Goal: Task Accomplishment & Management: Manage account settings

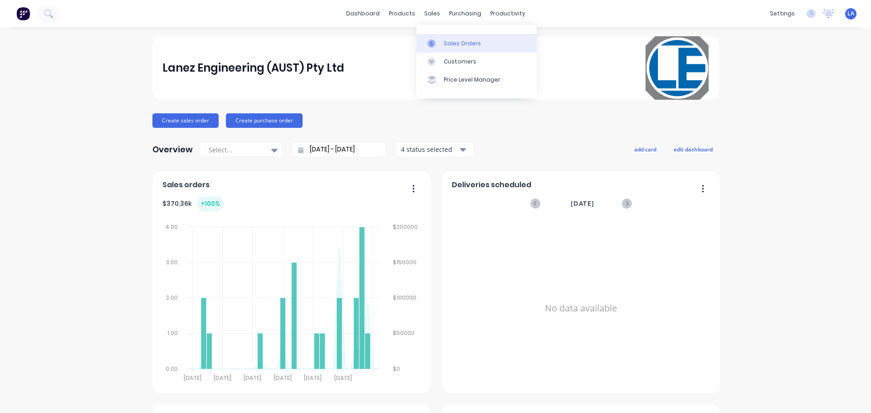
click at [445, 48] on link "Sales Orders" at bounding box center [476, 43] width 120 height 18
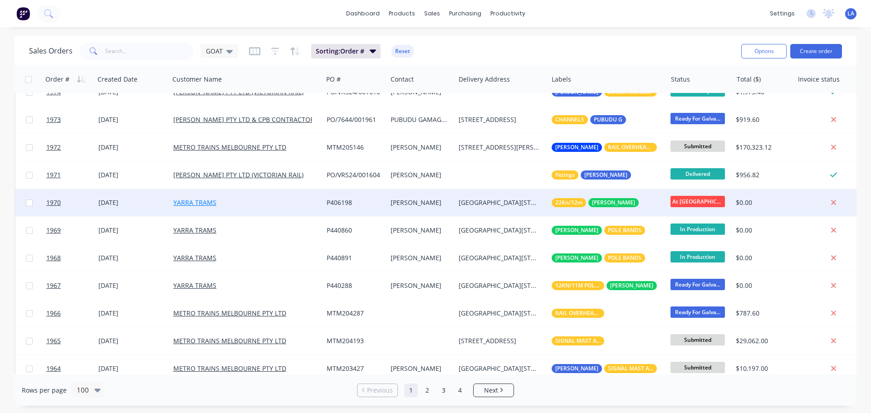
scroll to position [227, 0]
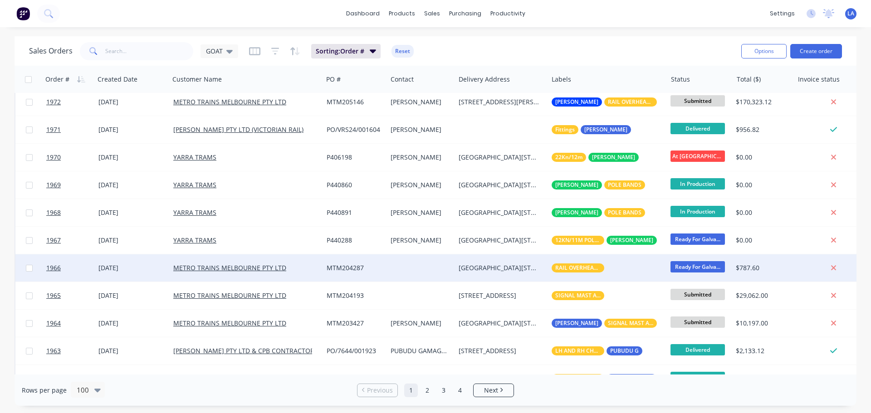
click at [160, 270] on div "[DATE]" at bounding box center [132, 267] width 68 height 9
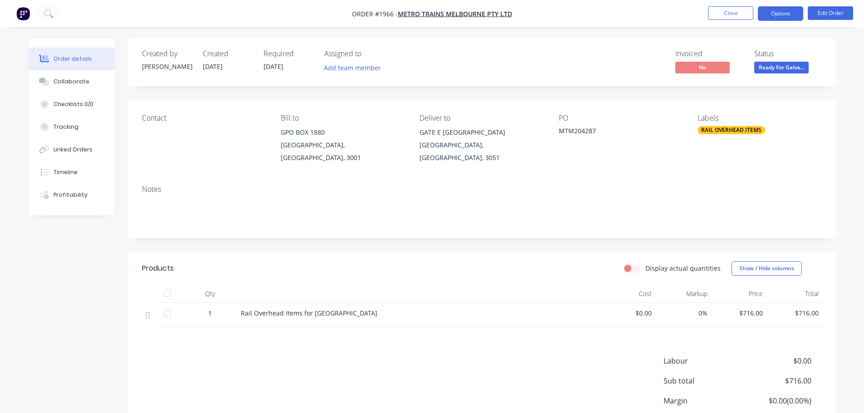
click at [772, 11] on button "Options" at bounding box center [780, 13] width 45 height 15
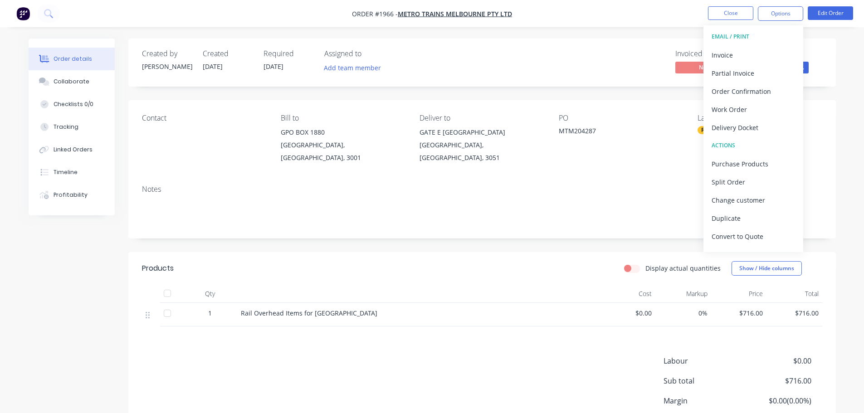
click at [832, 49] on div "Created by [PERSON_NAME] Created [DATE] Required [DATE] Assigned to Add team me…" at bounding box center [481, 63] width 707 height 48
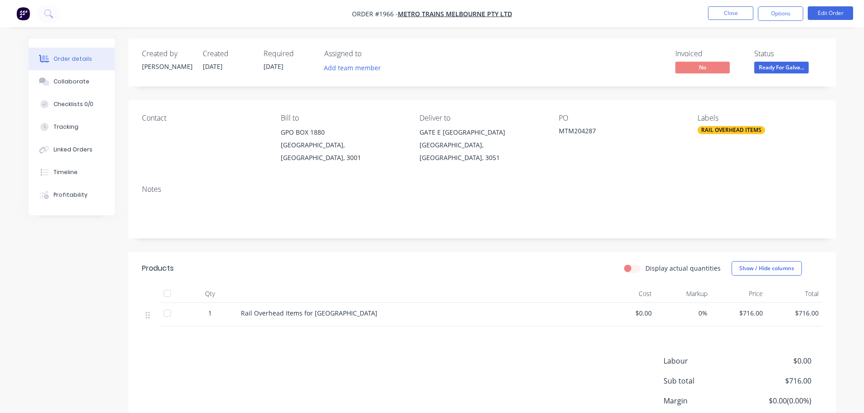
click at [781, 68] on span "Ready For Galva..." at bounding box center [781, 67] width 54 height 11
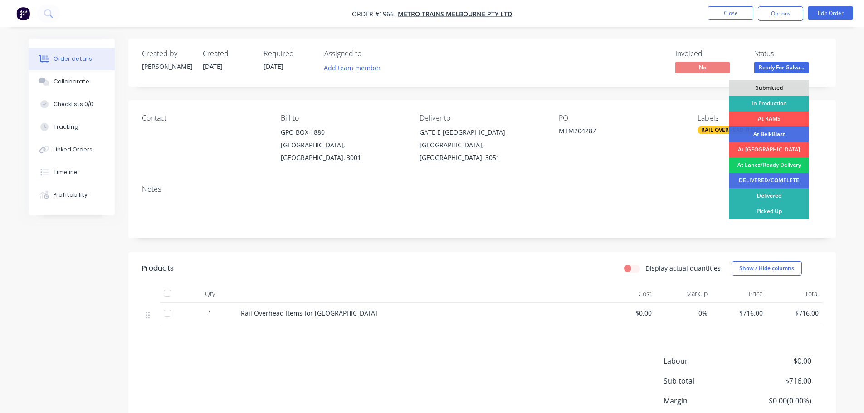
click at [768, 164] on div "At Lanez/Ready Delivery" at bounding box center [768, 164] width 79 height 15
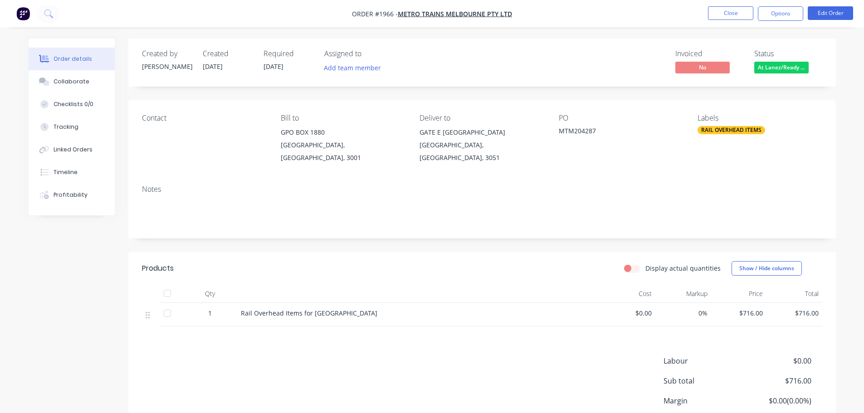
click at [783, 5] on nav "Order #1966 - METRO TRAINS MELBOURNE PTY LTD Close Options Edit Order" at bounding box center [432, 13] width 864 height 27
click at [783, 14] on button "Options" at bounding box center [780, 13] width 45 height 15
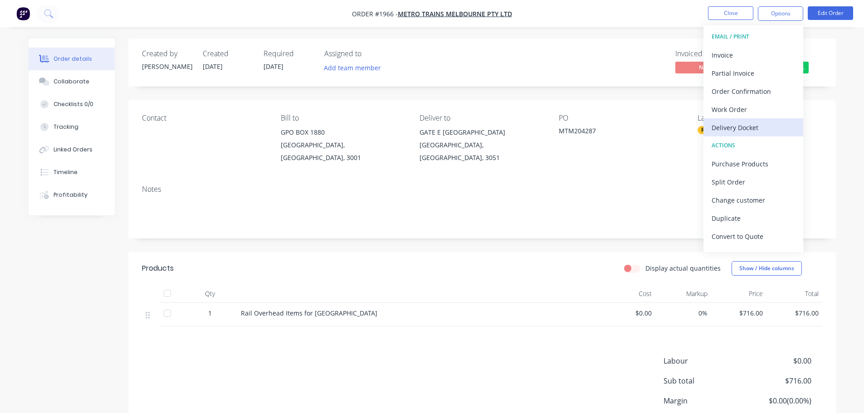
click at [750, 125] on div "Delivery Docket" at bounding box center [753, 127] width 83 height 13
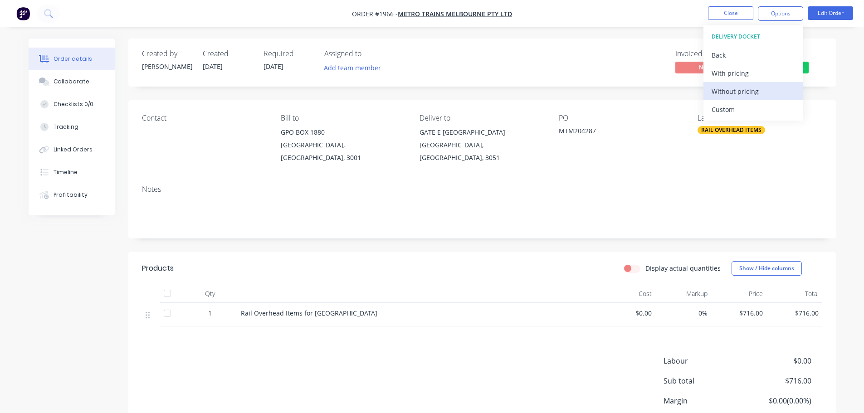
click at [752, 93] on div "Without pricing" at bounding box center [753, 91] width 83 height 13
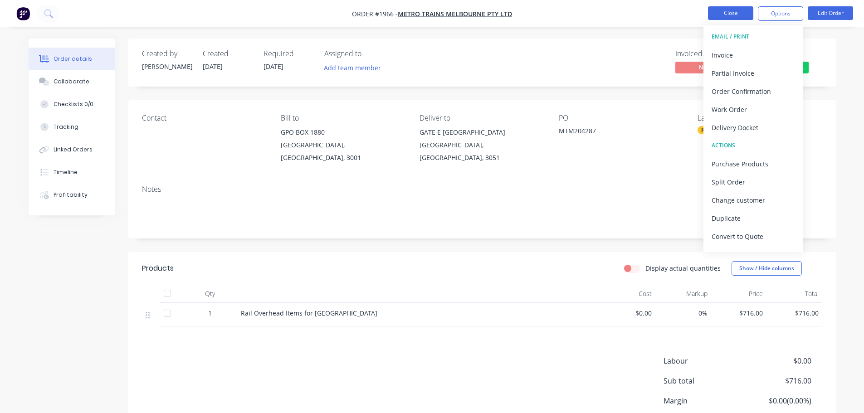
click at [744, 17] on button "Close" at bounding box center [730, 13] width 45 height 14
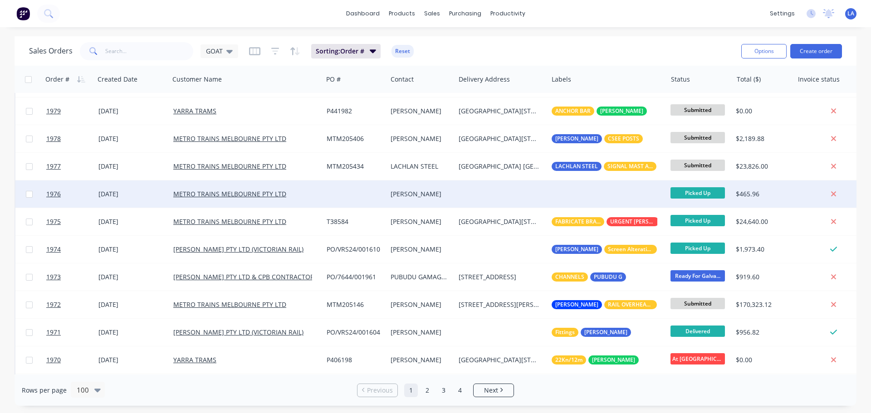
scroll to position [45, 0]
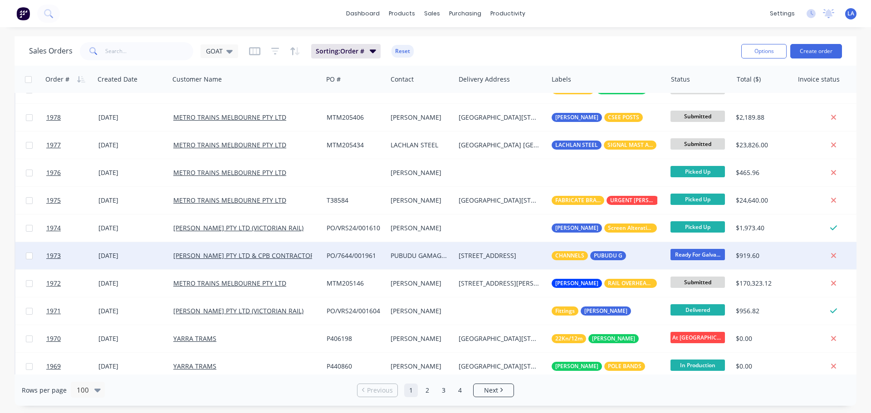
click at [146, 257] on div "[DATE]" at bounding box center [132, 255] width 68 height 9
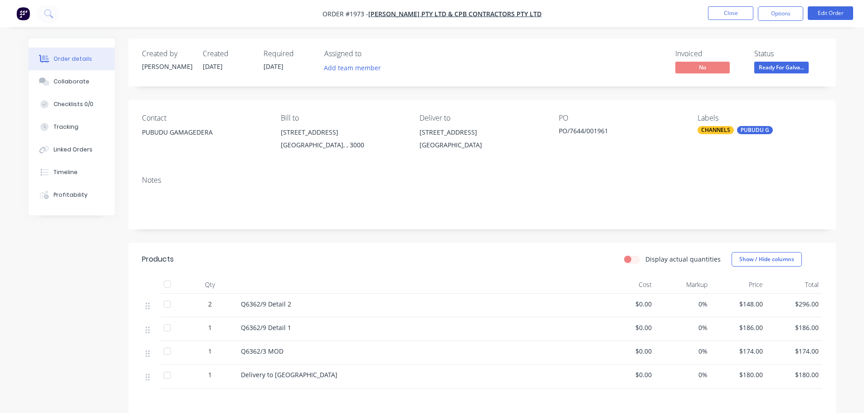
click at [792, 63] on span "Ready For Galva..." at bounding box center [781, 67] width 54 height 11
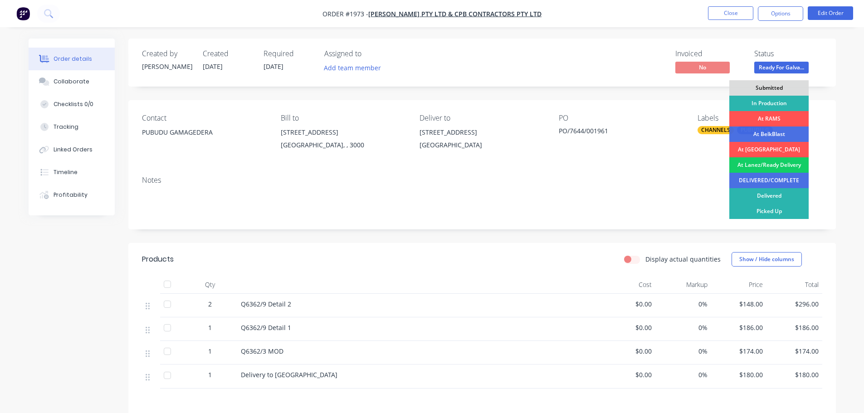
click at [772, 166] on div "At Lanez/Ready Delivery" at bounding box center [768, 164] width 79 height 15
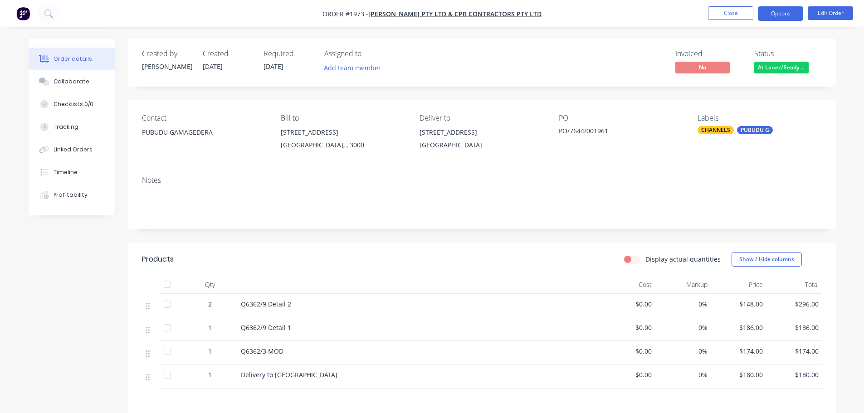
click at [783, 9] on button "Options" at bounding box center [780, 13] width 45 height 15
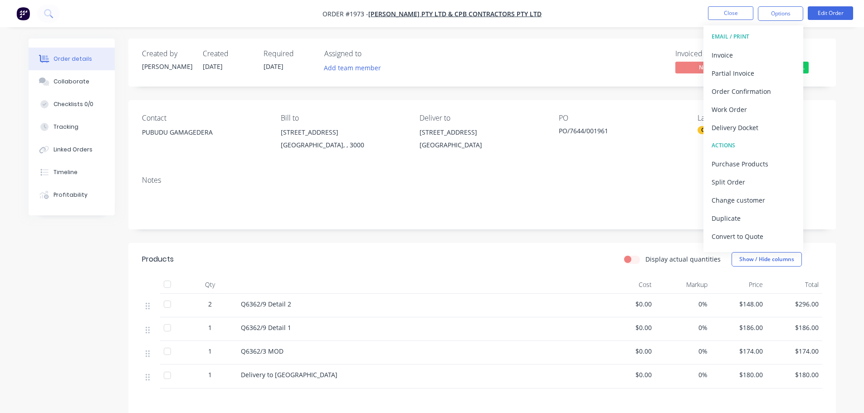
click at [763, 126] on div "Delivery Docket" at bounding box center [753, 127] width 83 height 13
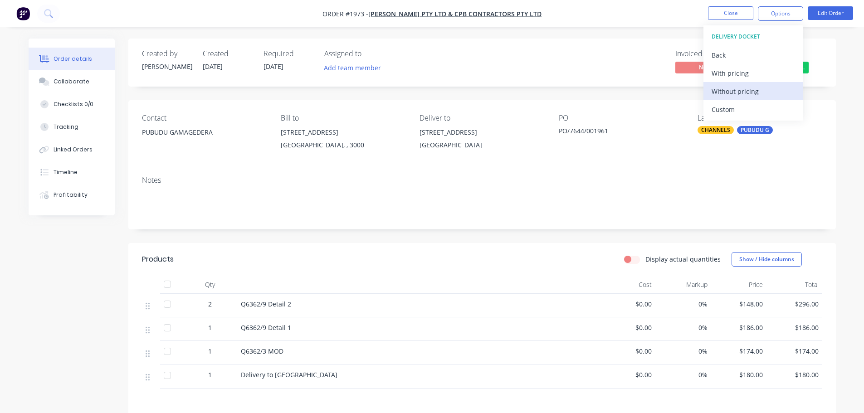
click at [765, 94] on div "Without pricing" at bounding box center [753, 91] width 83 height 13
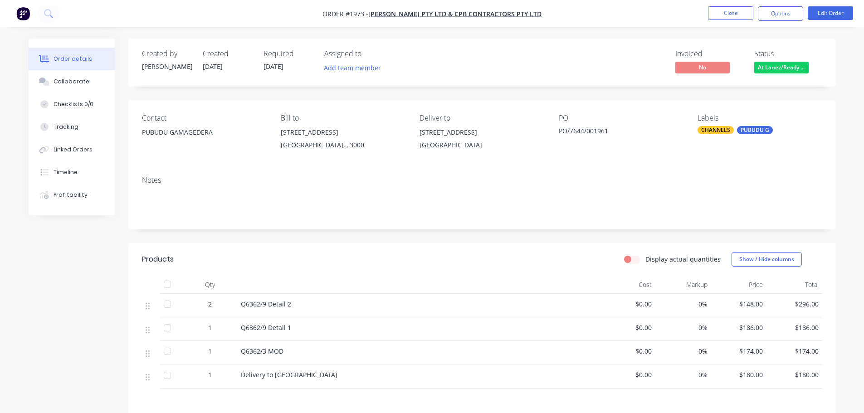
click at [468, 49] on div "Invoiced No Status At Lanez/Ready ..." at bounding box center [618, 62] width 407 height 26
click at [744, 15] on button "Close" at bounding box center [730, 13] width 45 height 14
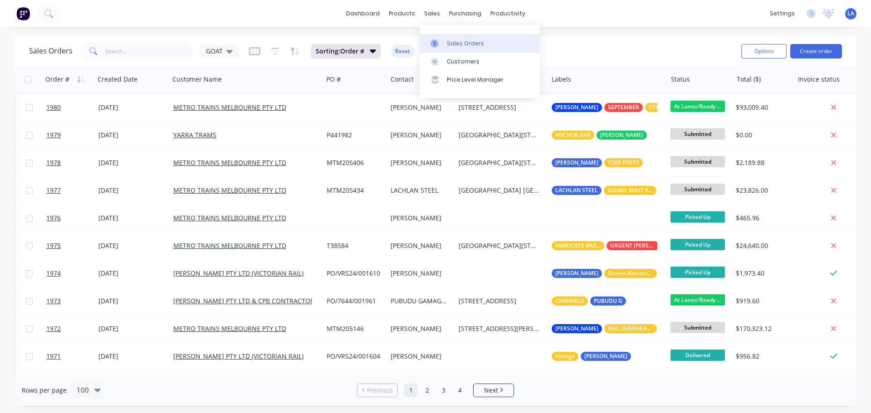
click at [442, 40] on div at bounding box center [437, 43] width 14 height 8
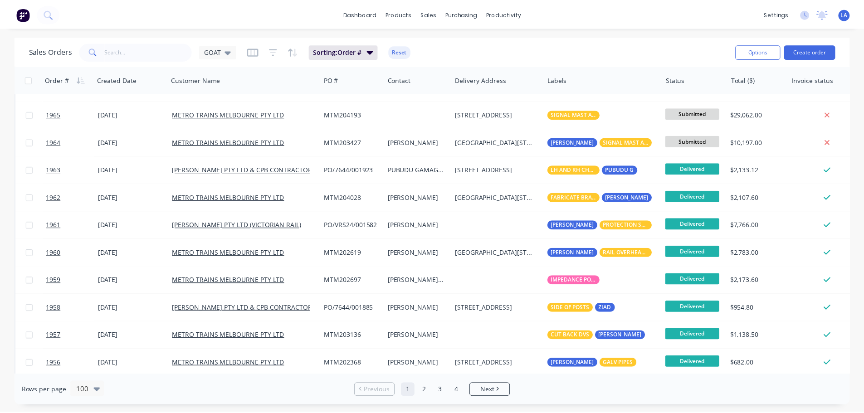
scroll to position [453, 0]
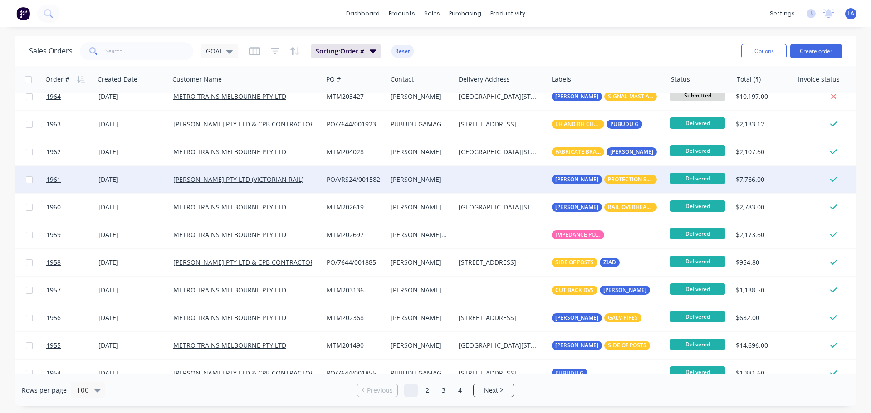
click at [386, 179] on div "PO/VRS24/001582" at bounding box center [355, 179] width 64 height 27
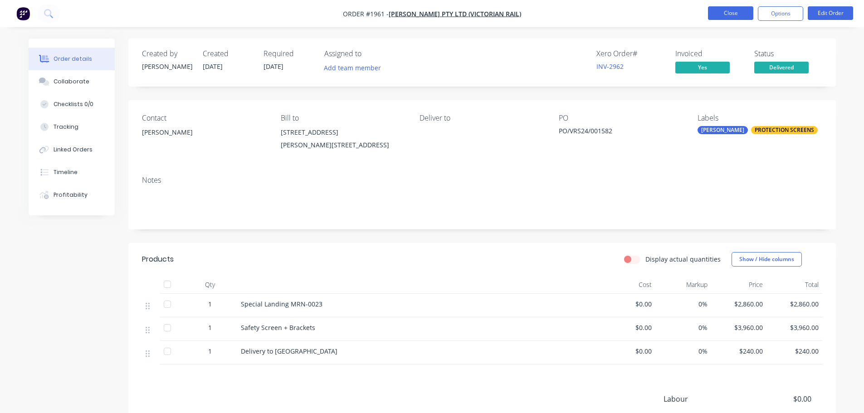
click at [712, 17] on button "Close" at bounding box center [730, 13] width 45 height 14
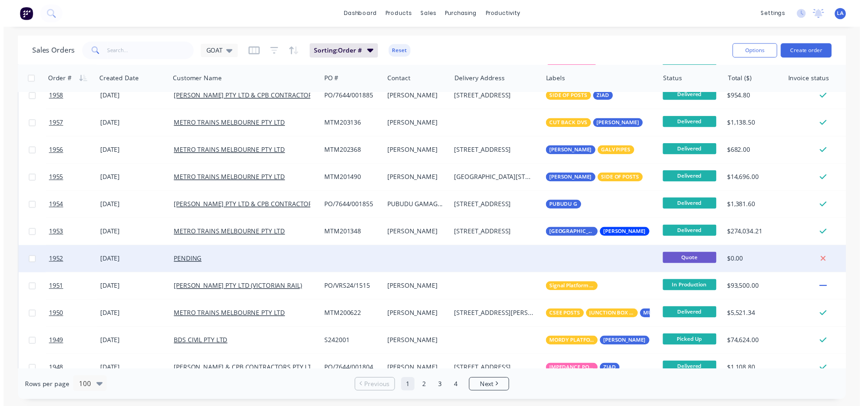
scroll to position [635, 0]
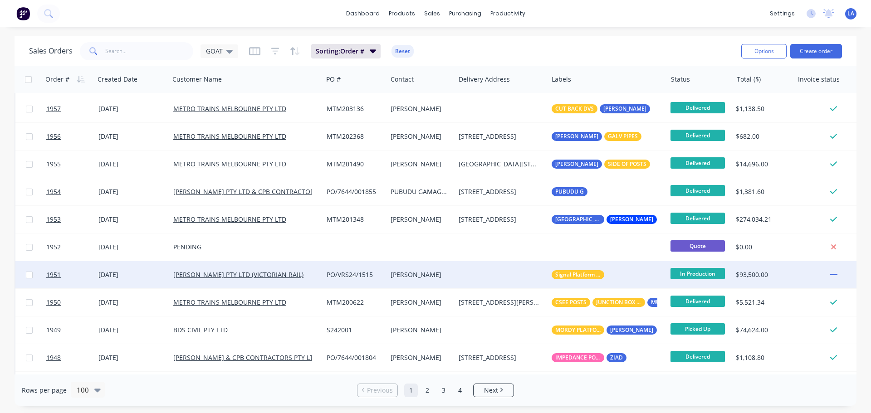
click at [155, 273] on div "[DATE]" at bounding box center [132, 274] width 68 height 9
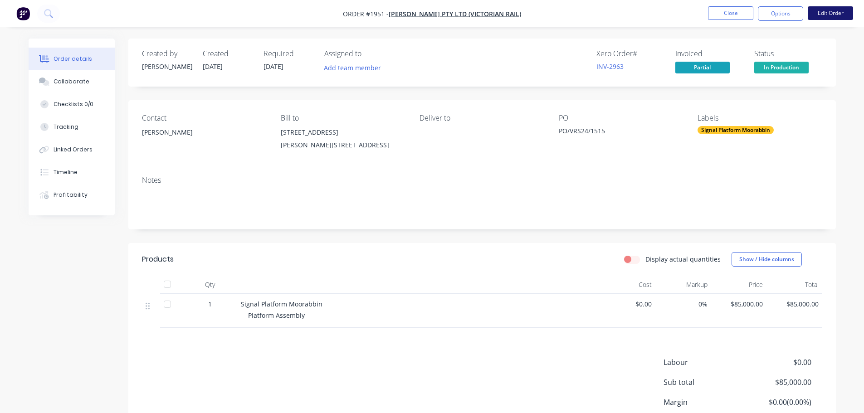
click at [817, 12] on button "Edit Order" at bounding box center [830, 13] width 45 height 14
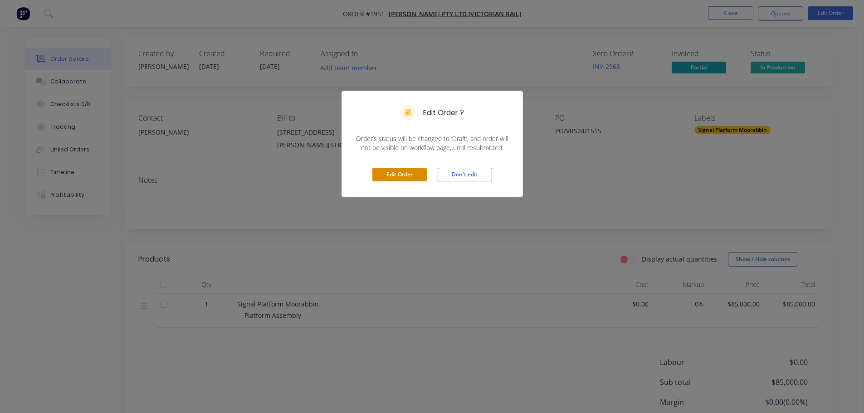
click at [409, 174] on button "Edit Order" at bounding box center [399, 175] width 54 height 14
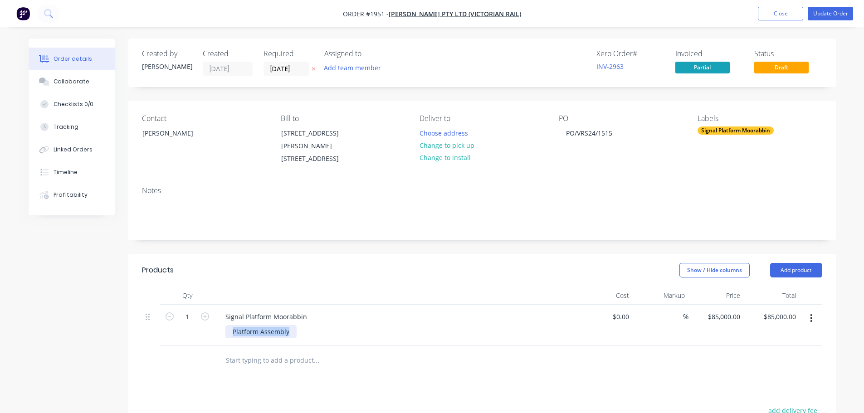
drag, startPoint x: 292, startPoint y: 331, endPoint x: 230, endPoint y: 329, distance: 62.1
click at [230, 329] on div "Platform Assembly" at bounding box center [260, 331] width 71 height 13
click at [834, 11] on button "Update Order" at bounding box center [830, 14] width 45 height 14
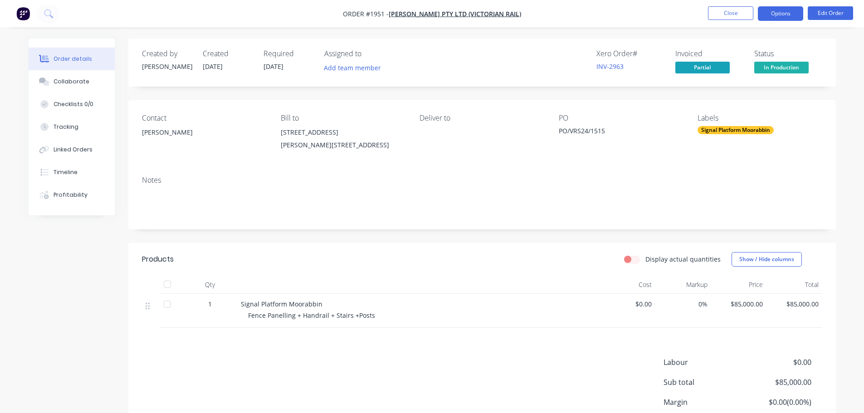
click at [789, 15] on button "Options" at bounding box center [780, 13] width 45 height 15
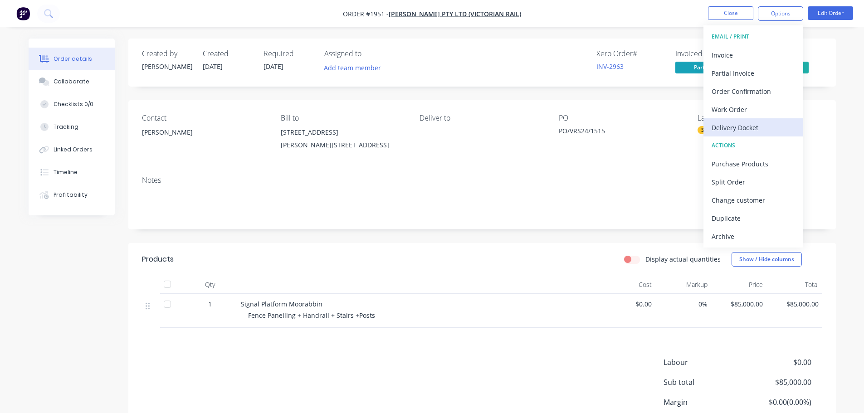
click at [767, 124] on div "Delivery Docket" at bounding box center [753, 127] width 83 height 13
click at [625, 22] on nav "Order #1951 - [PERSON_NAME] PTY LTD (VICTORIAN RAIL) Close Options DELIVERY DOC…" at bounding box center [432, 13] width 864 height 27
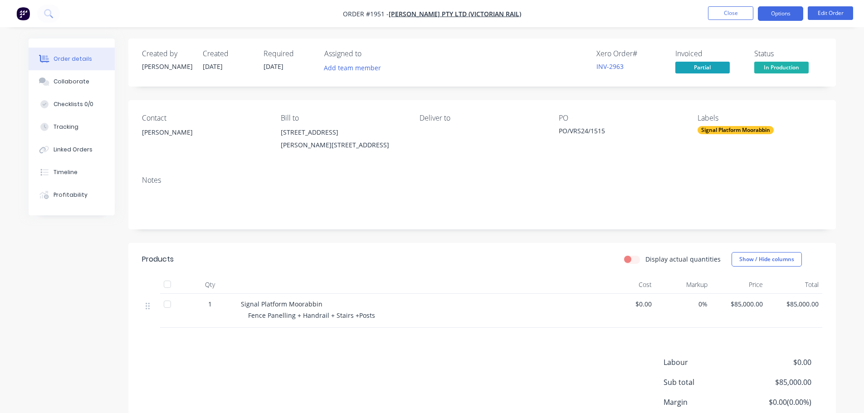
click at [784, 11] on button "Options" at bounding box center [780, 13] width 45 height 15
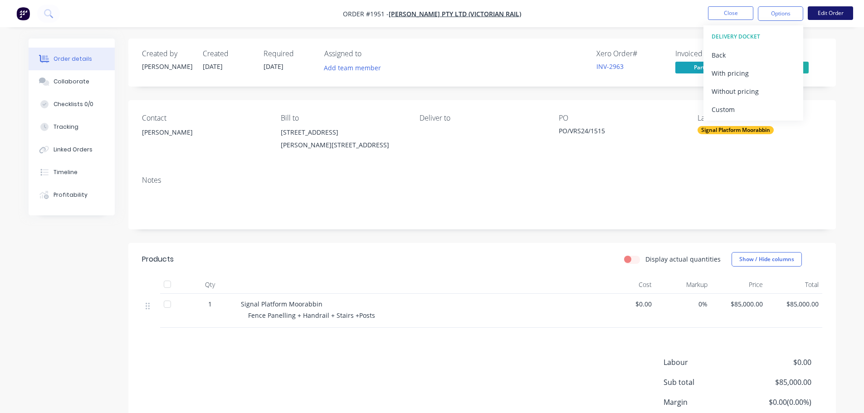
click at [825, 13] on button "Edit Order" at bounding box center [830, 13] width 45 height 14
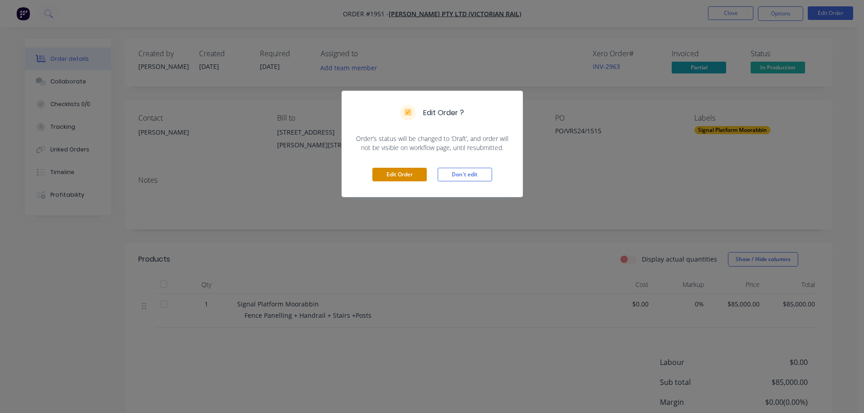
click at [403, 168] on button "Edit Order" at bounding box center [399, 175] width 54 height 14
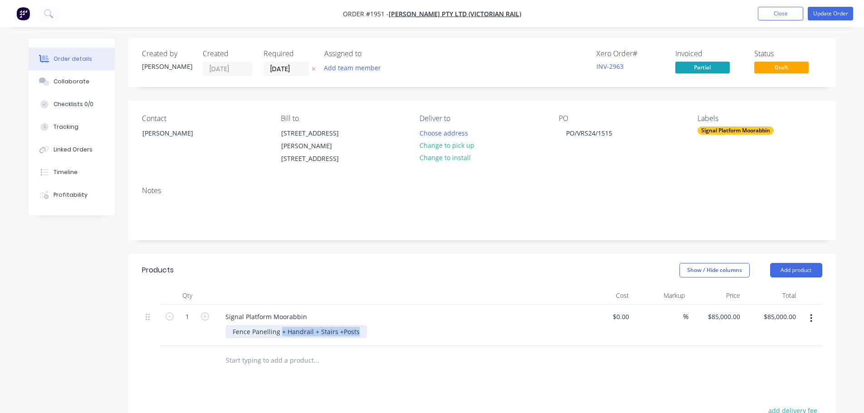
drag, startPoint x: 358, startPoint y: 331, endPoint x: 281, endPoint y: 331, distance: 77.1
click at [281, 331] on div "Fence Panelling + Handrail + Stairs +Posts" at bounding box center [295, 331] width 141 height 13
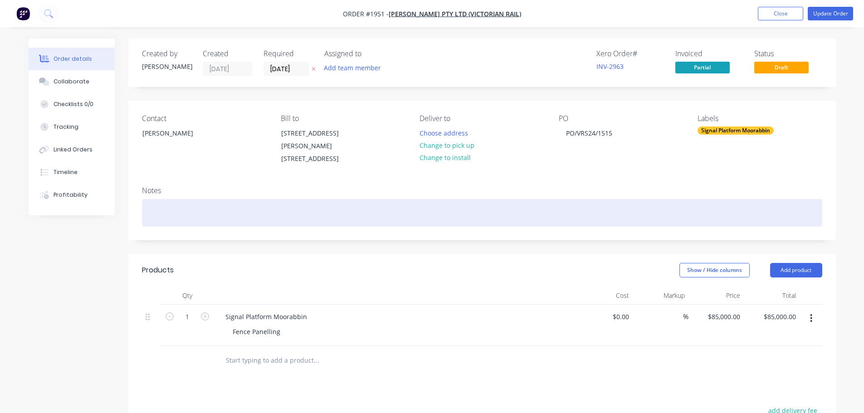
click at [395, 202] on div at bounding box center [482, 213] width 680 height 28
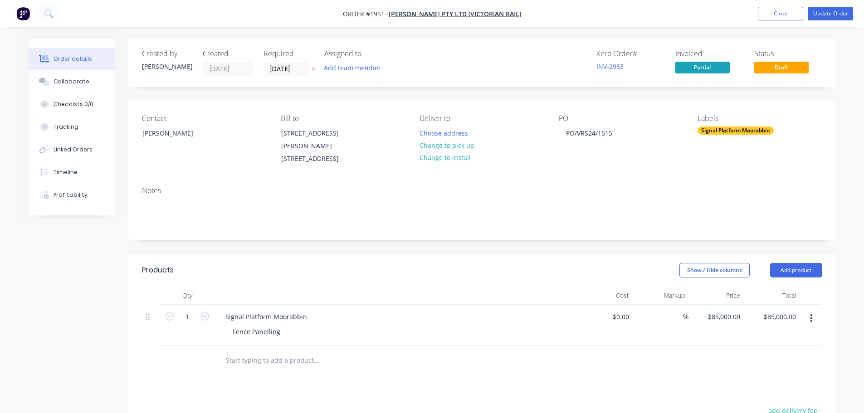
click at [609, 373] on div at bounding box center [482, 360] width 680 height 29
click at [830, 14] on button "Update Order" at bounding box center [830, 14] width 45 height 14
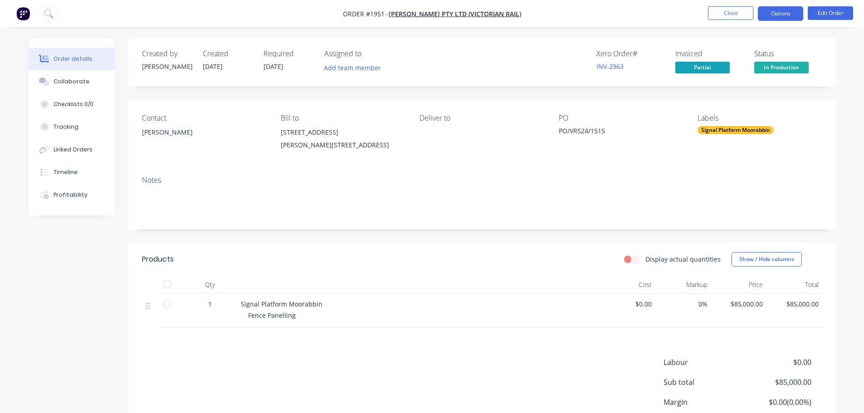
click at [787, 15] on button "Options" at bounding box center [780, 13] width 45 height 15
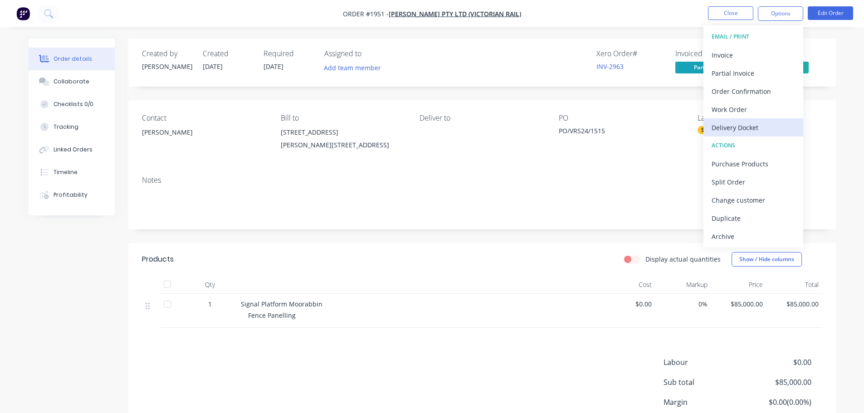
click at [748, 121] on div "Delivery Docket" at bounding box center [753, 127] width 83 height 13
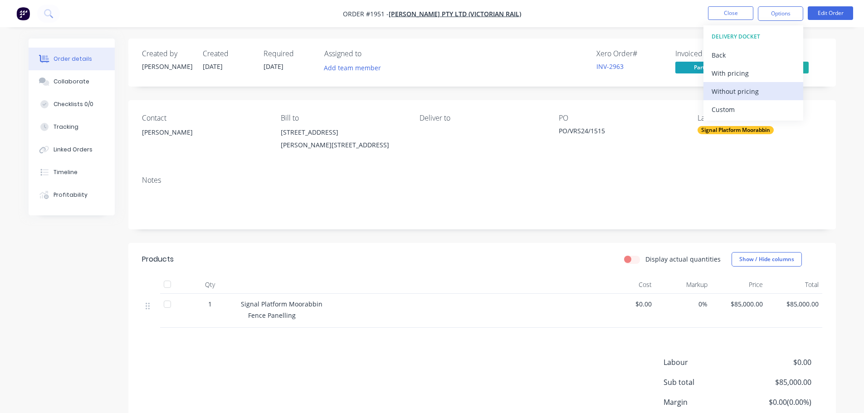
click at [760, 93] on div "Without pricing" at bounding box center [753, 91] width 83 height 13
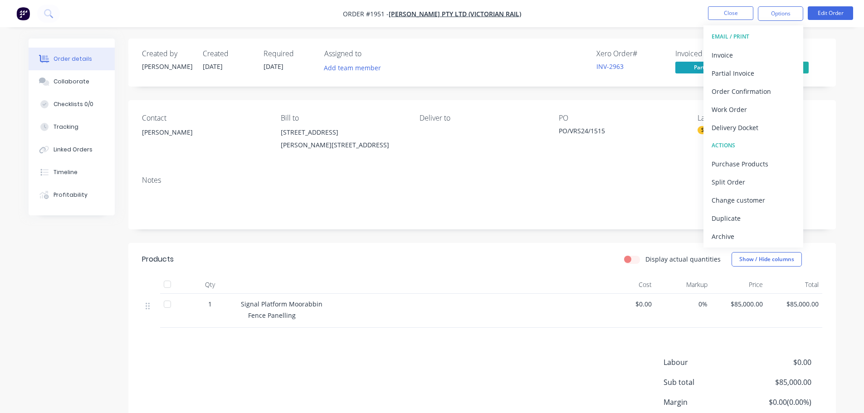
click at [639, 37] on div "Order details Collaborate Checklists 0/0 Tracking Linked Orders Timeline Profit…" at bounding box center [432, 244] width 864 height 489
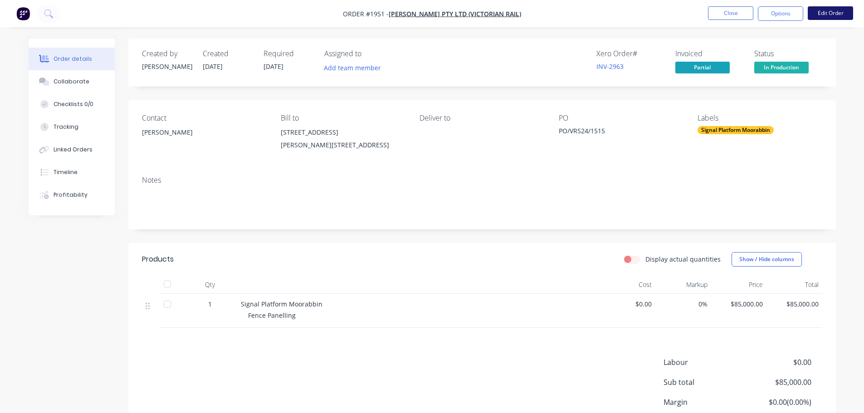
click at [821, 11] on button "Edit Order" at bounding box center [830, 13] width 45 height 14
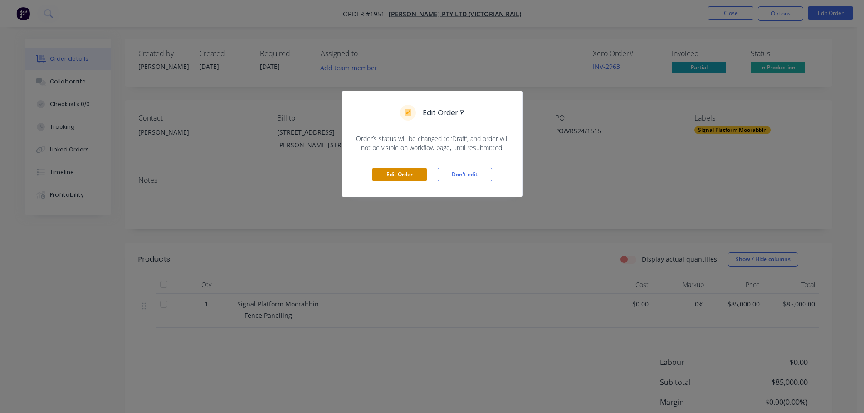
click at [397, 173] on button "Edit Order" at bounding box center [399, 175] width 54 height 14
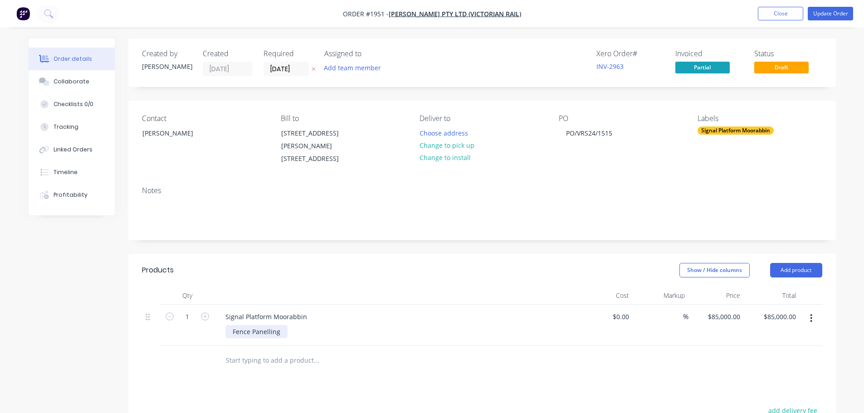
click at [284, 333] on div "Fence Panelling" at bounding box center [256, 331] width 62 height 13
drag, startPoint x: 281, startPoint y: 333, endPoint x: 204, endPoint y: 334, distance: 77.1
click at [204, 334] on div "1 Signal Platform Moorabbin Fence Panelling $0.00 $0.00 % $85,000.00 $85,000.00…" at bounding box center [482, 325] width 680 height 41
click at [828, 13] on button "Update Order" at bounding box center [830, 14] width 45 height 14
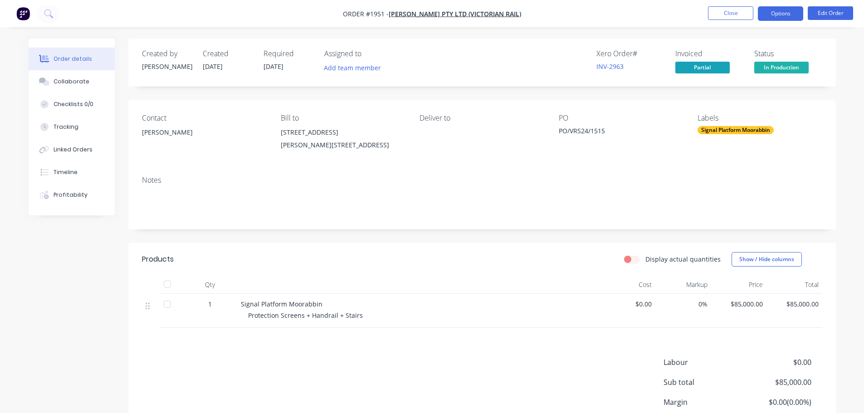
click at [789, 17] on button "Options" at bounding box center [780, 13] width 45 height 15
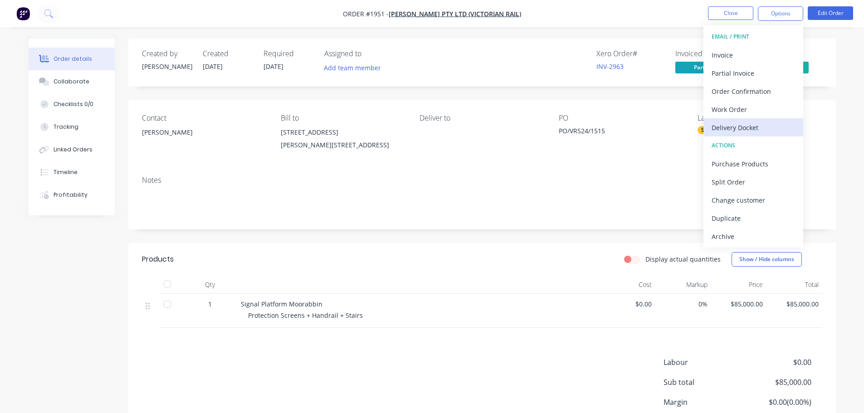
click at [770, 130] on div "Delivery Docket" at bounding box center [753, 127] width 83 height 13
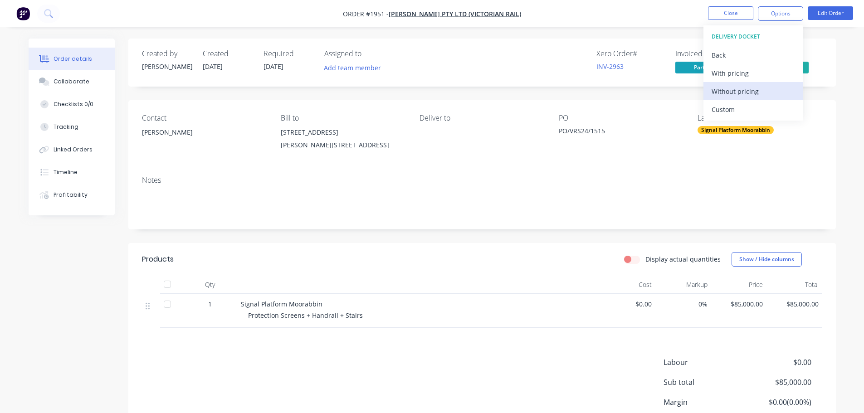
click at [770, 92] on div "Without pricing" at bounding box center [753, 91] width 83 height 13
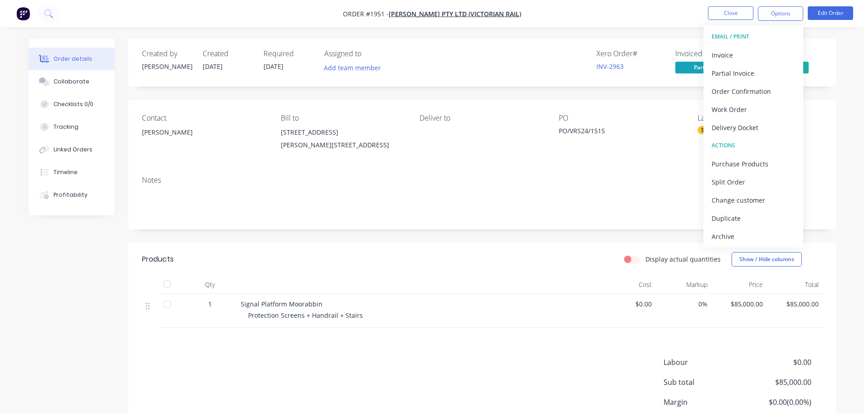
click at [668, 28] on div "Order details Collaborate Checklists 0/0 Tracking Linked Orders Timeline Profit…" at bounding box center [432, 244] width 864 height 489
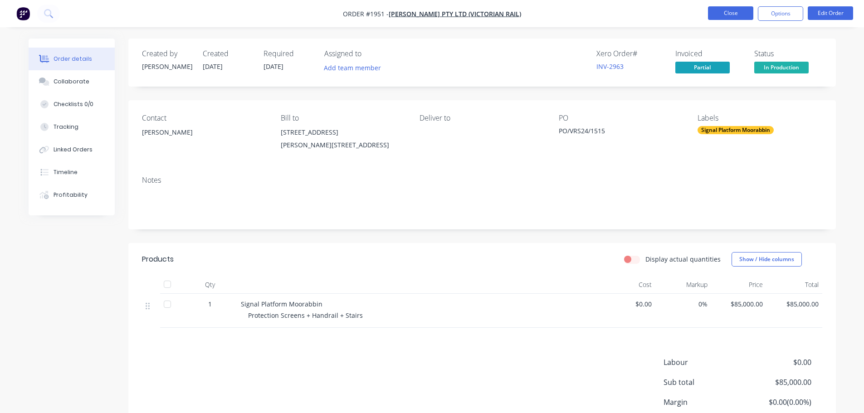
click at [718, 15] on button "Close" at bounding box center [730, 13] width 45 height 14
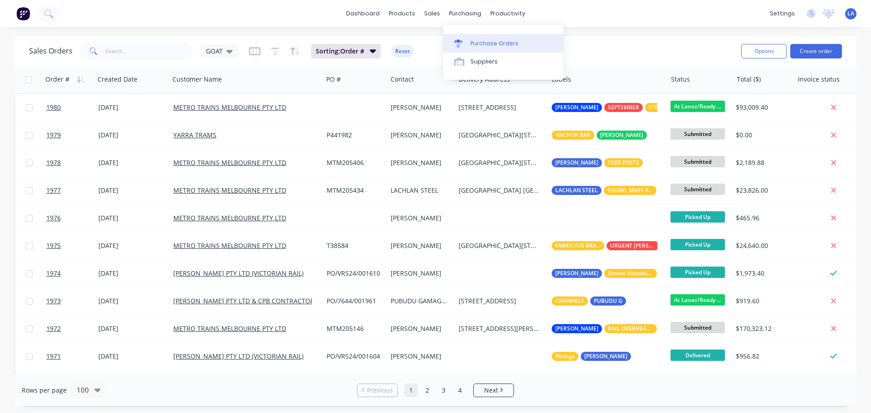
click at [463, 37] on link "Purchase Orders" at bounding box center [503, 43] width 120 height 18
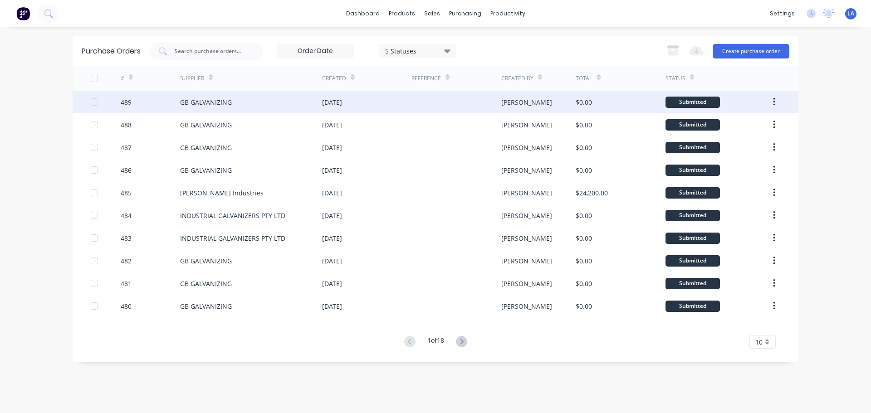
click at [266, 112] on div "GB GALVANIZING" at bounding box center [251, 102] width 142 height 23
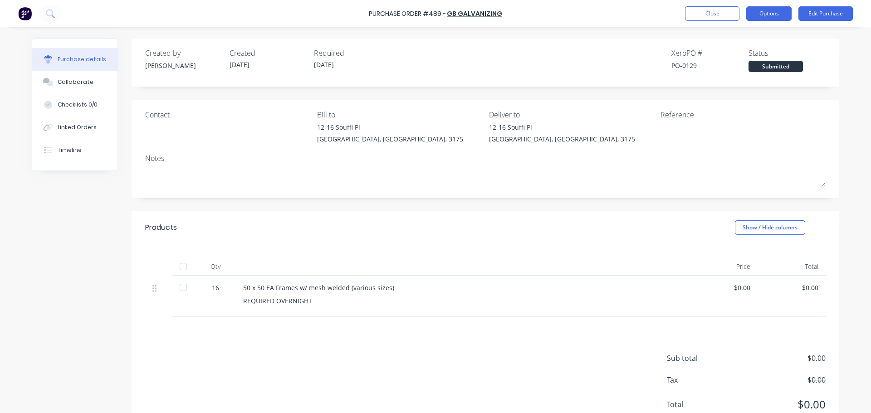
click at [756, 16] on button "Options" at bounding box center [768, 13] width 45 height 15
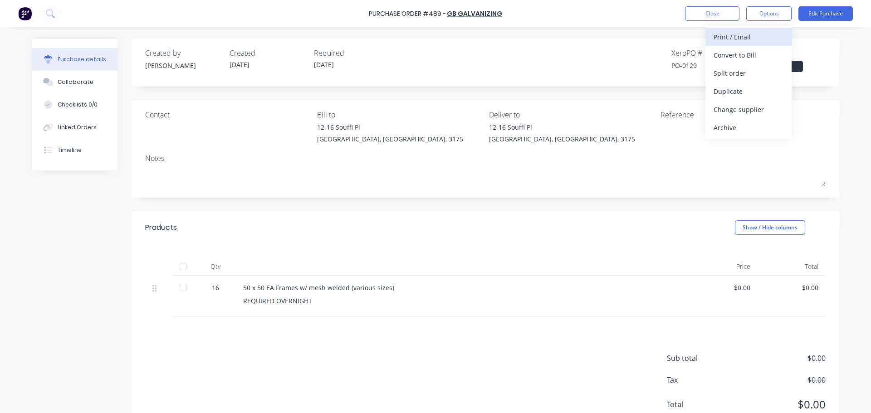
click at [757, 43] on div "Print / Email" at bounding box center [748, 36] width 70 height 13
click at [750, 73] on div "Without pricing" at bounding box center [748, 73] width 70 height 13
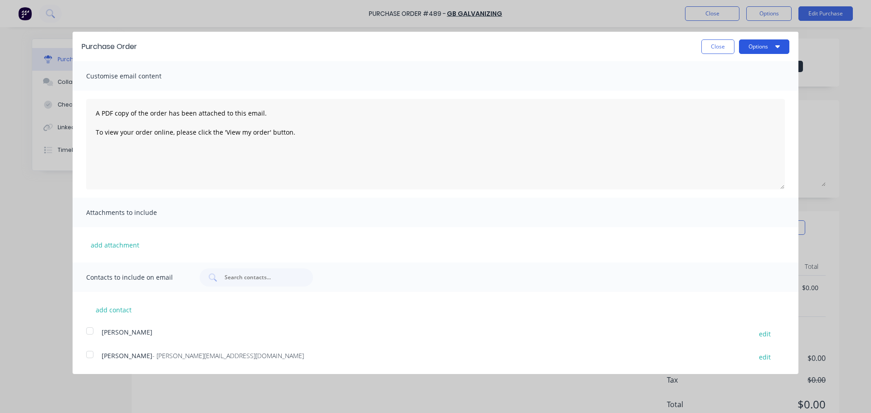
click at [757, 49] on button "Options" at bounding box center [764, 46] width 50 height 15
click at [753, 68] on div "Print" at bounding box center [746, 69] width 70 height 13
click at [707, 43] on button "Close" at bounding box center [717, 46] width 33 height 15
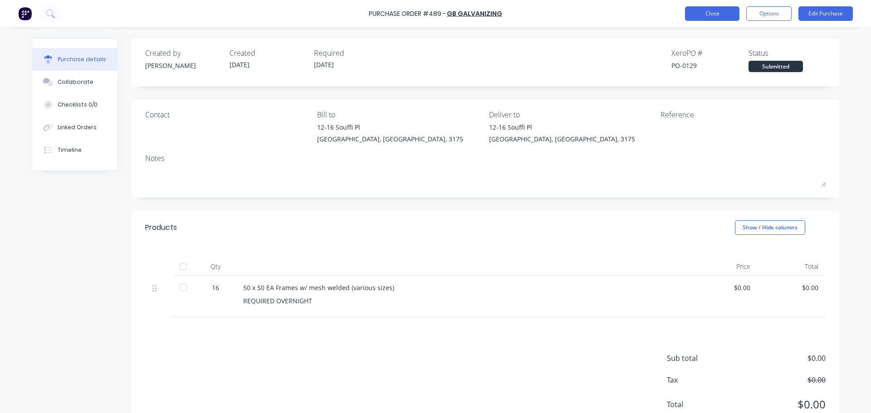
click at [715, 20] on button "Close" at bounding box center [712, 13] width 54 height 15
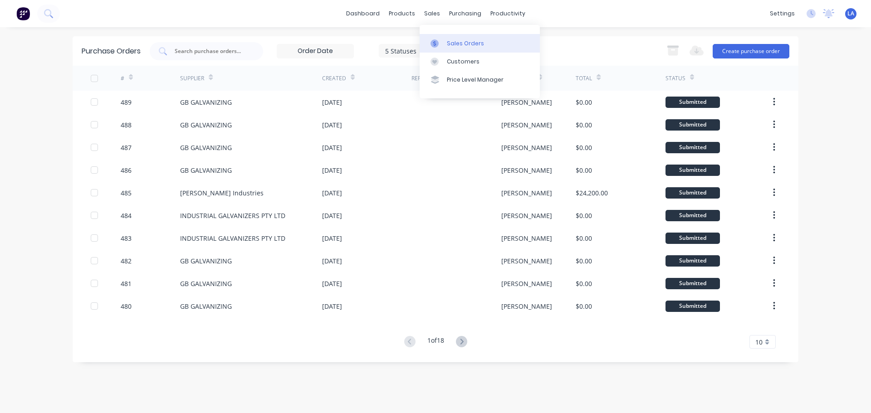
click at [437, 44] on icon at bounding box center [434, 43] width 8 height 8
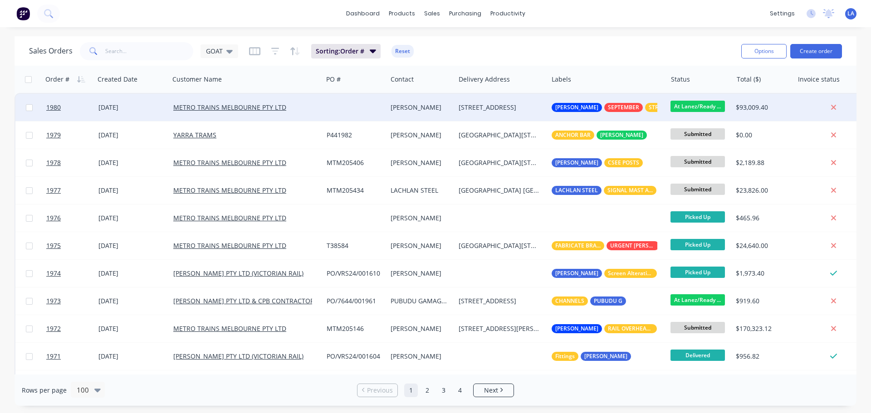
click at [392, 105] on div "[PERSON_NAME]" at bounding box center [419, 107] width 58 height 9
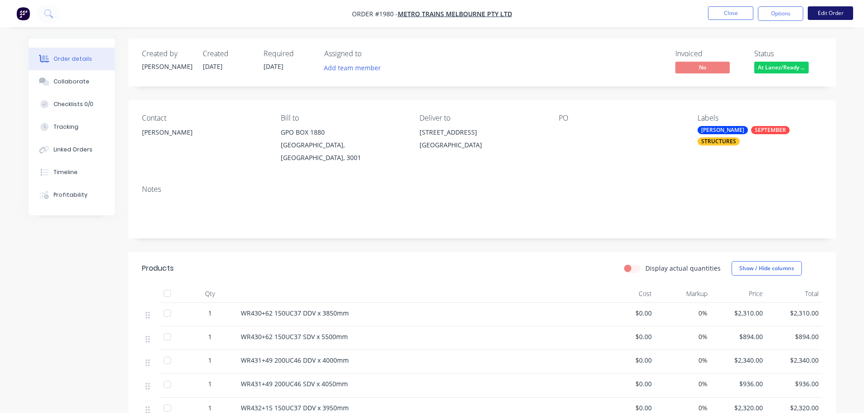
click at [827, 15] on button "Edit Order" at bounding box center [830, 13] width 45 height 14
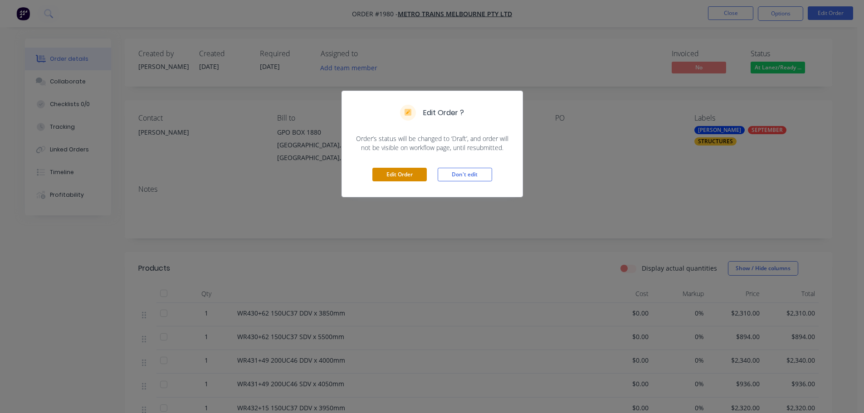
click at [401, 171] on button "Edit Order" at bounding box center [399, 175] width 54 height 14
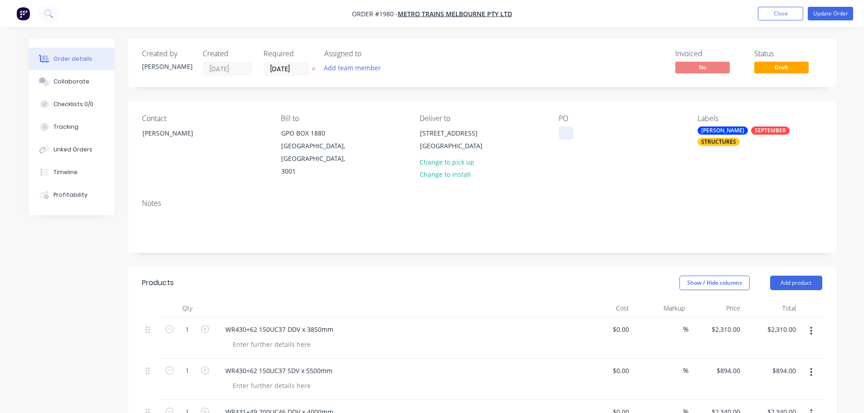
click at [567, 131] on div at bounding box center [566, 133] width 15 height 13
paste div
click at [829, 8] on button "Update Order" at bounding box center [830, 14] width 45 height 14
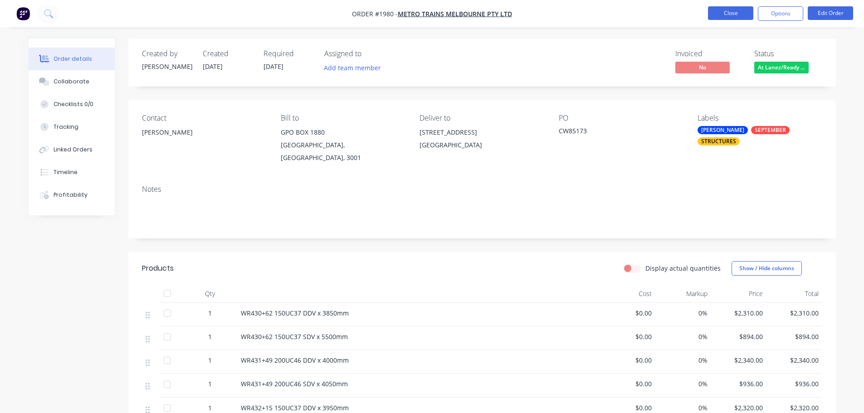
click at [737, 16] on button "Close" at bounding box center [730, 13] width 45 height 14
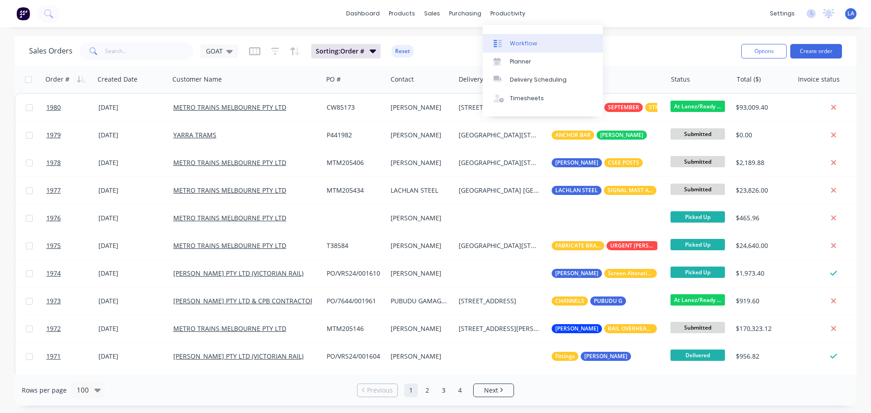
click at [510, 34] on link "Workflow" at bounding box center [543, 43] width 120 height 18
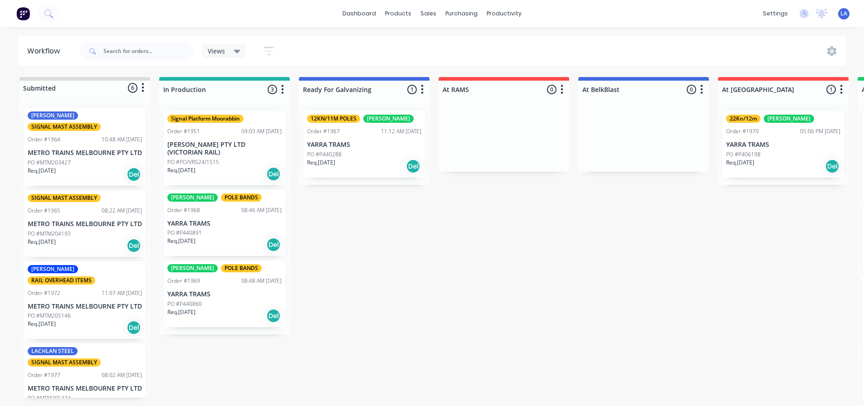
click at [368, 229] on div "Submitted 6 Status colour #DBDCDC hex #DBDCDC Save Cancel Summaries Total order…" at bounding box center [683, 239] width 1381 height 324
